Goal: Transaction & Acquisition: Book appointment/travel/reservation

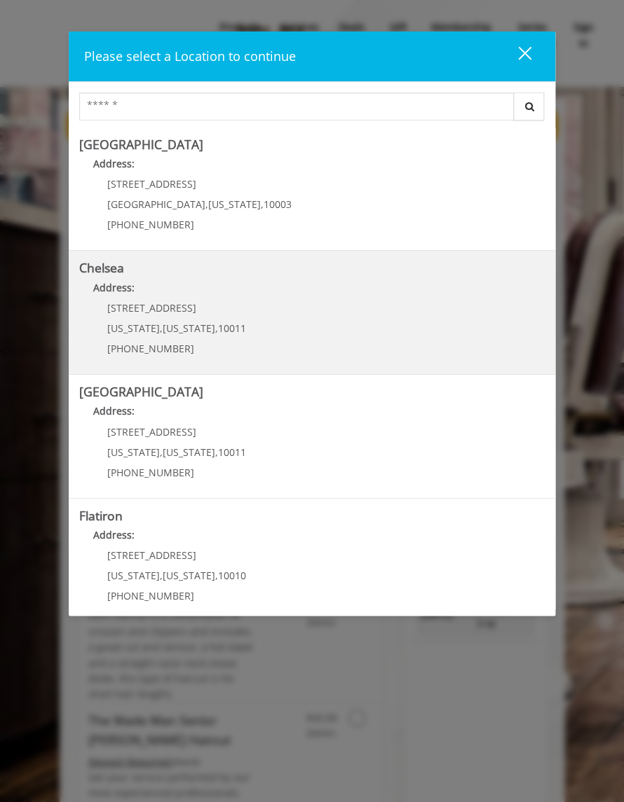
click at [204, 338] on div "169/170 W 23rd St New York , New York , 10011 (917) 639-3902" at bounding box center [166, 333] width 174 height 61
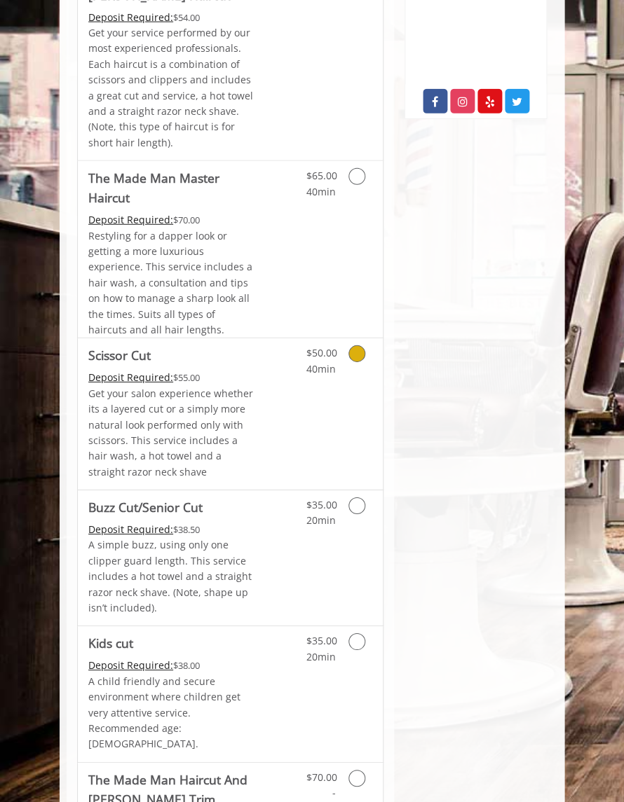
click at [357, 355] on icon "Grooming services" at bounding box center [356, 353] width 17 height 17
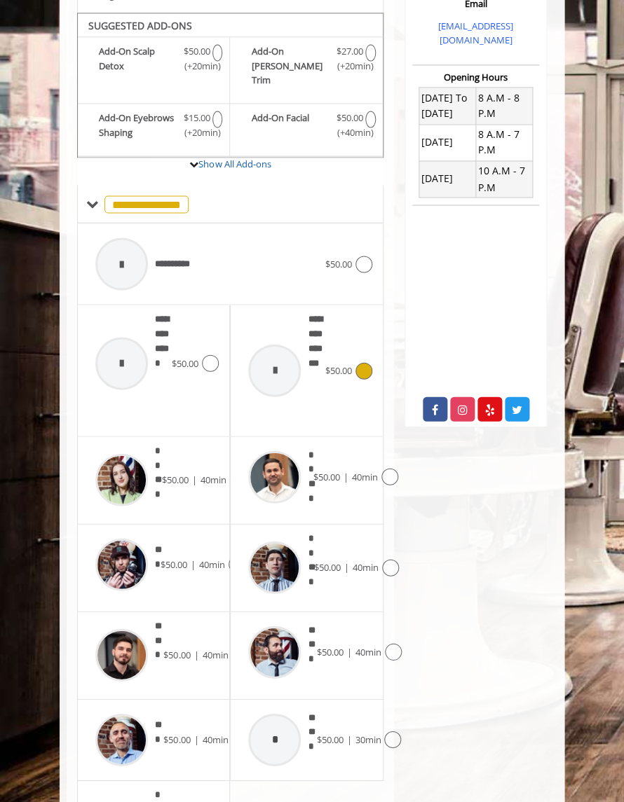
scroll to position [449, 0]
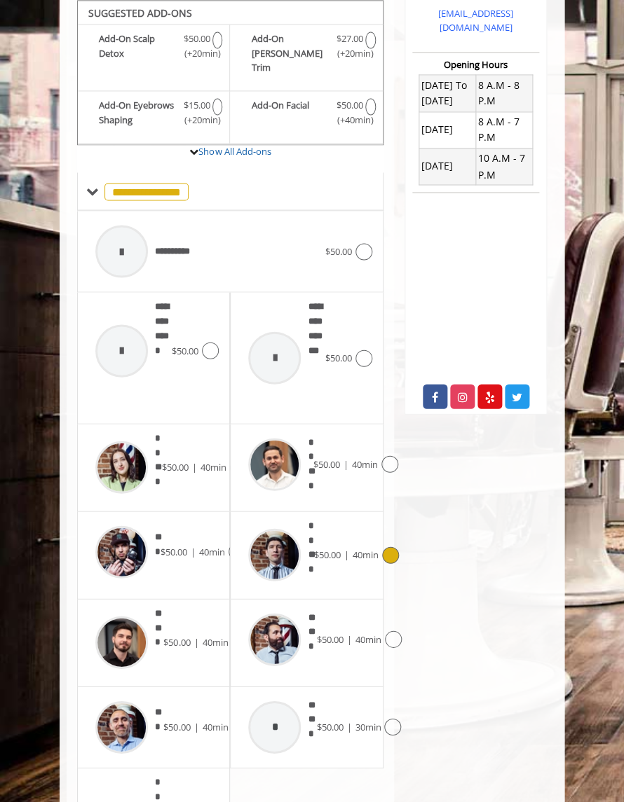
click at [269, 528] on img at bounding box center [274, 554] width 53 height 53
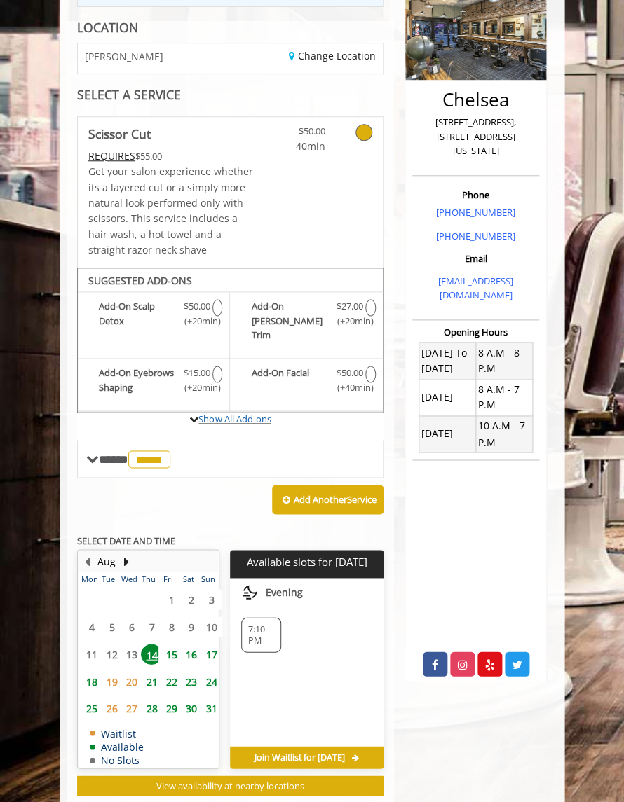
scroll to position [214, 0]
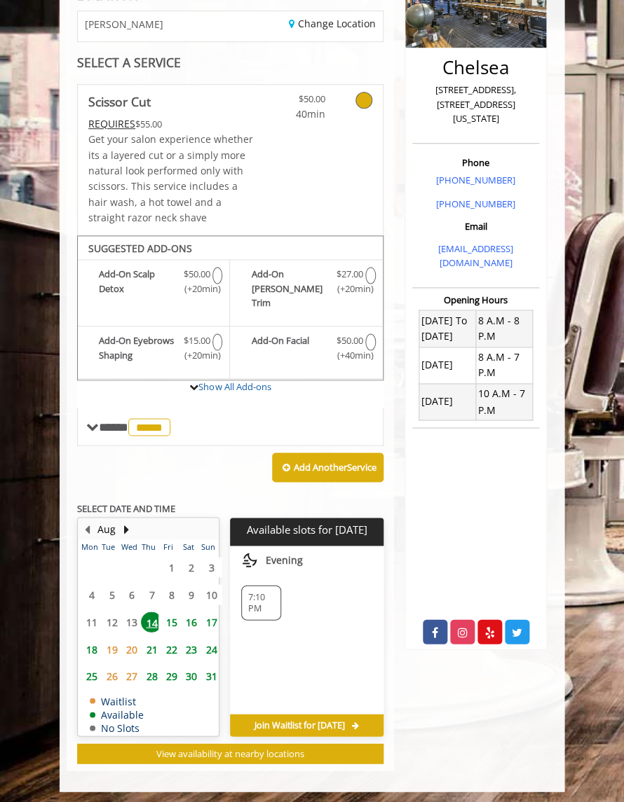
click at [175, 612] on span "15" at bounding box center [171, 622] width 21 height 20
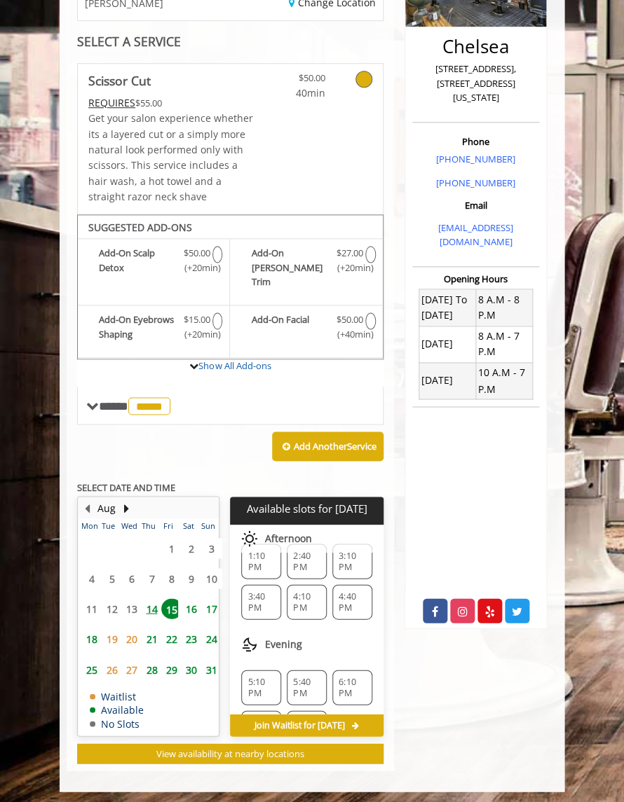
scroll to position [189, 0]
